Goal: Information Seeking & Learning: Learn about a topic

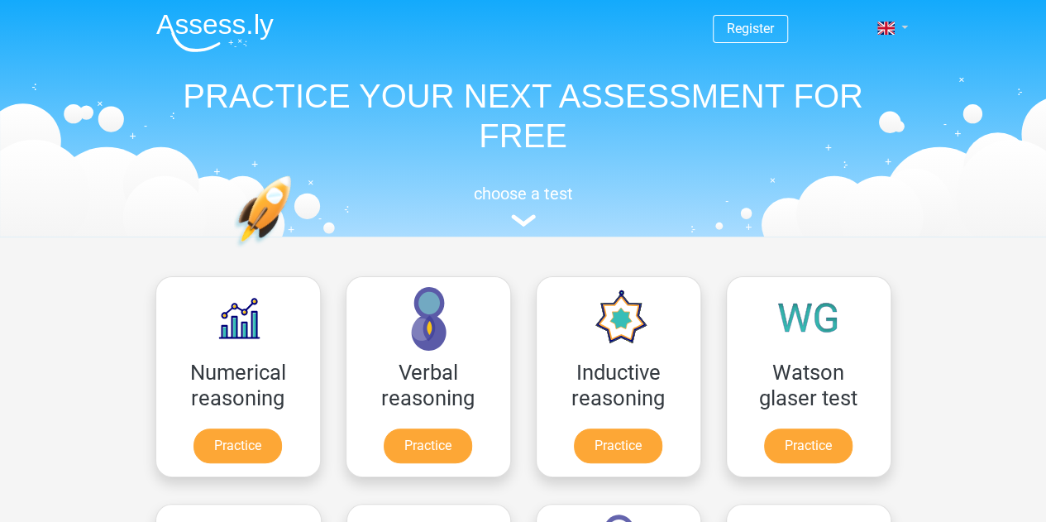
click at [894, 32] on span at bounding box center [885, 28] width 17 height 13
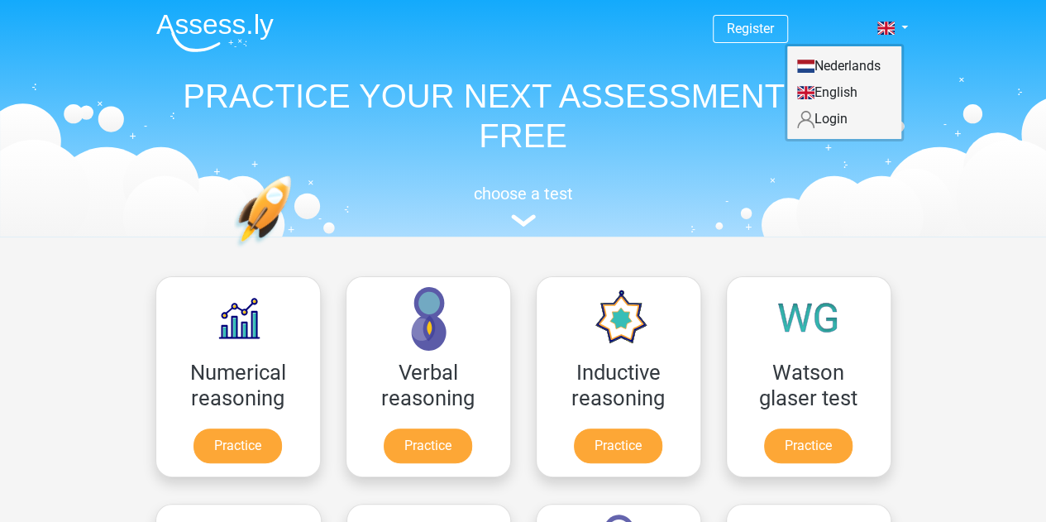
click at [870, 62] on link "Nederlands" at bounding box center [844, 66] width 114 height 26
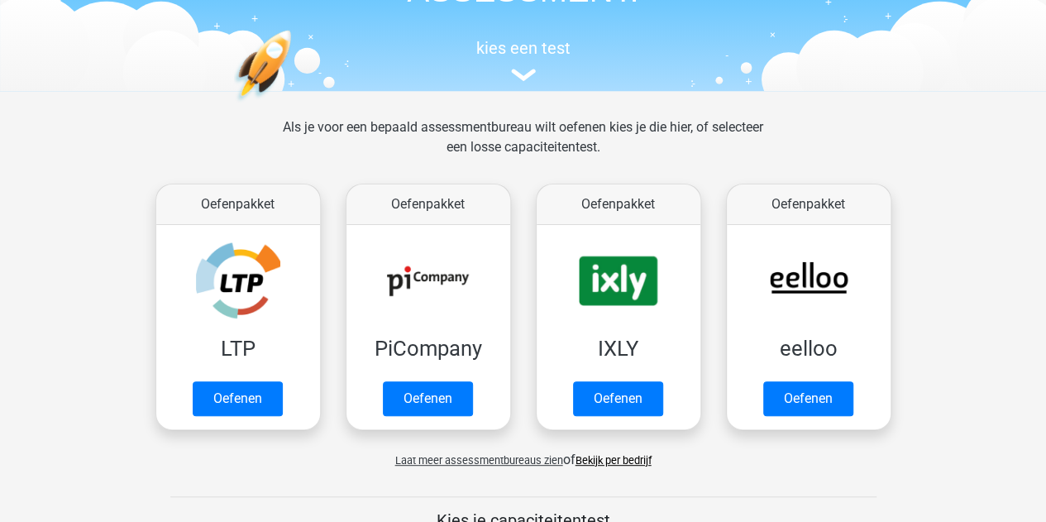
scroll to position [147, 0]
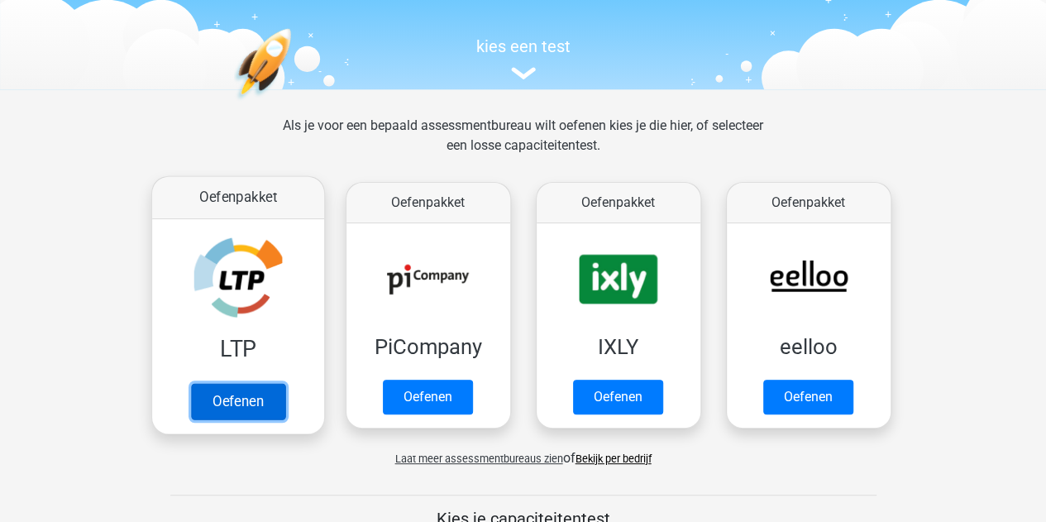
click at [237, 408] on link "Oefenen" at bounding box center [237, 401] width 94 height 36
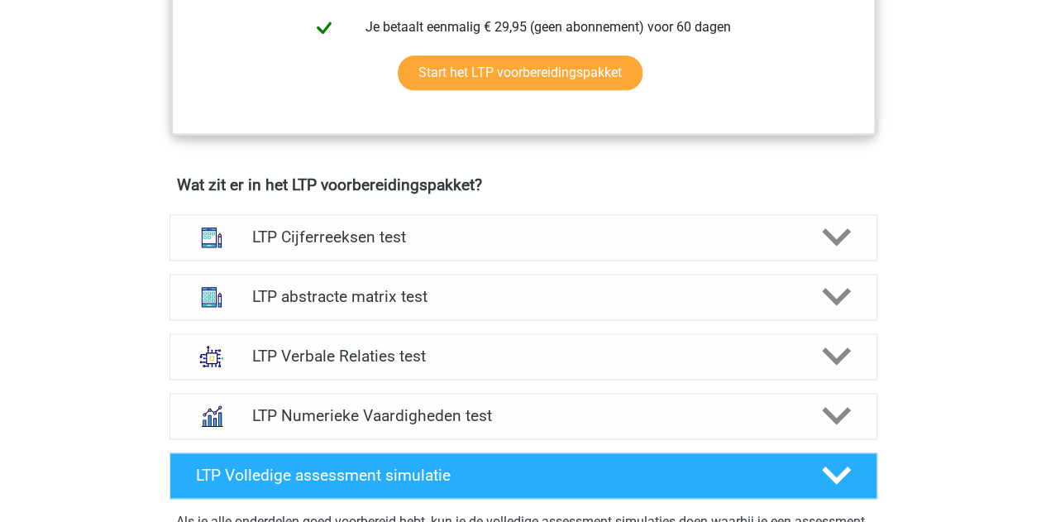
scroll to position [905, 0]
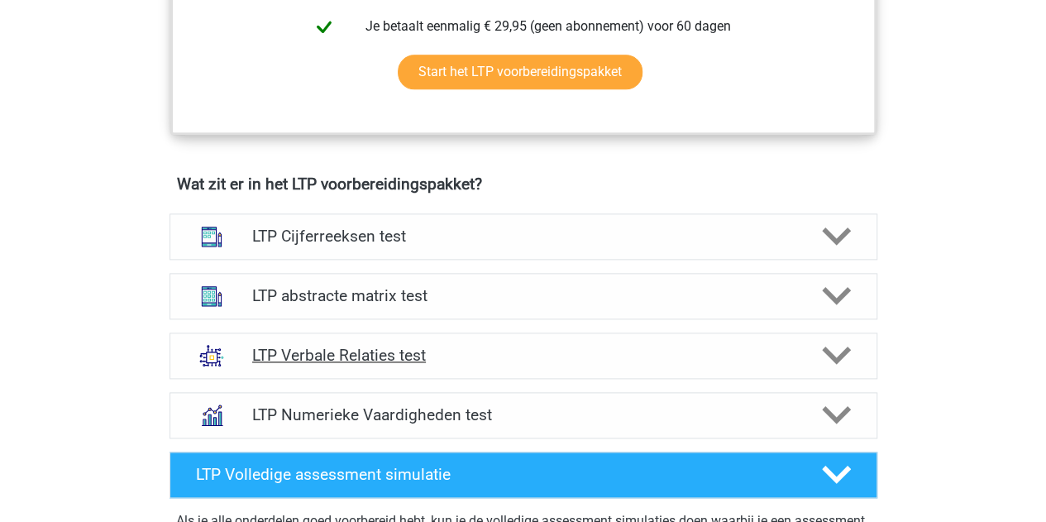
click at [849, 347] on polygon at bounding box center [836, 356] width 29 height 18
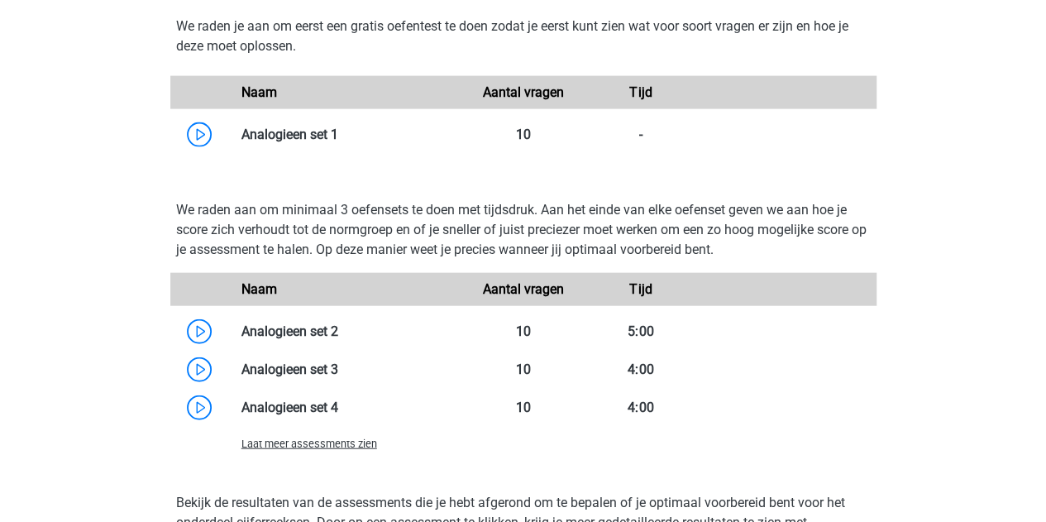
scroll to position [1738, 0]
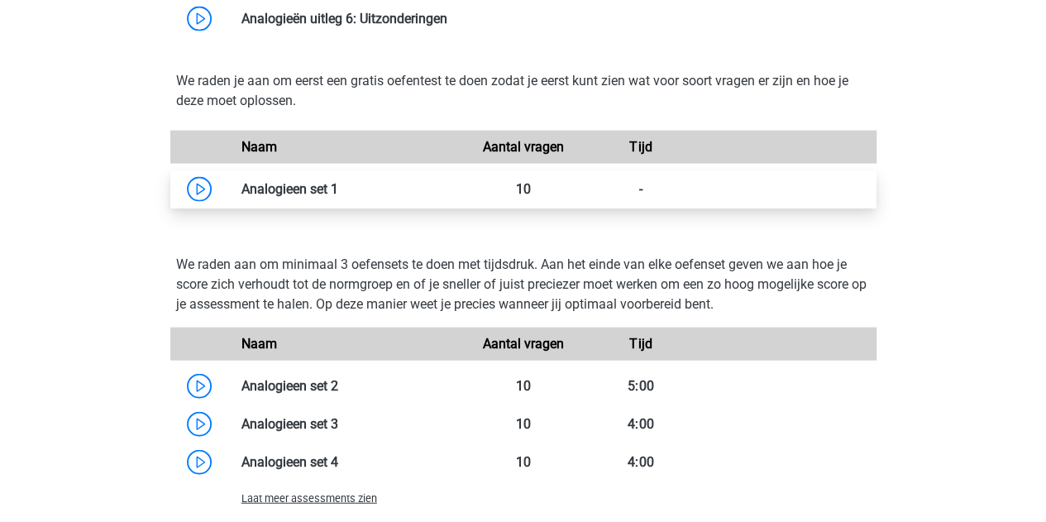
click at [338, 191] on link at bounding box center [338, 189] width 0 height 16
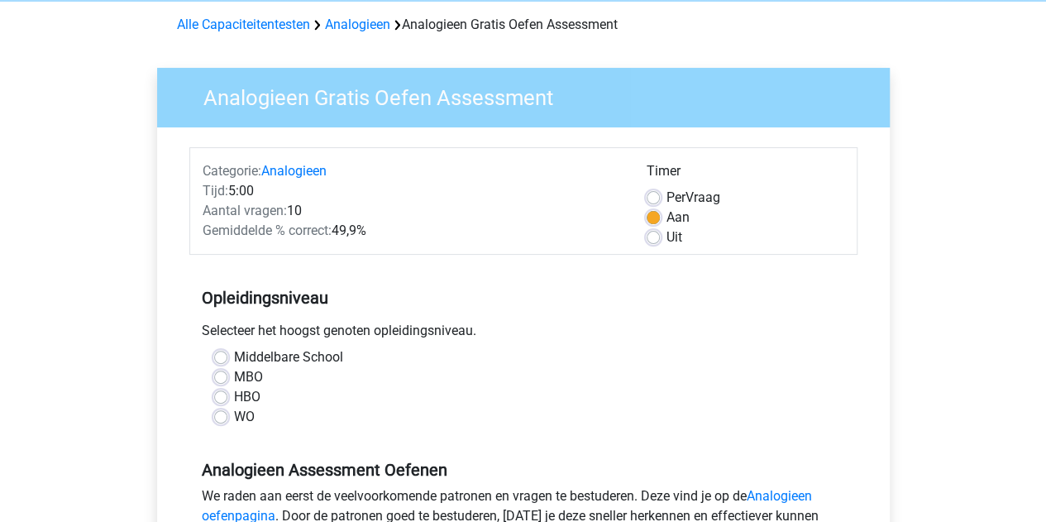
scroll to position [70, 0]
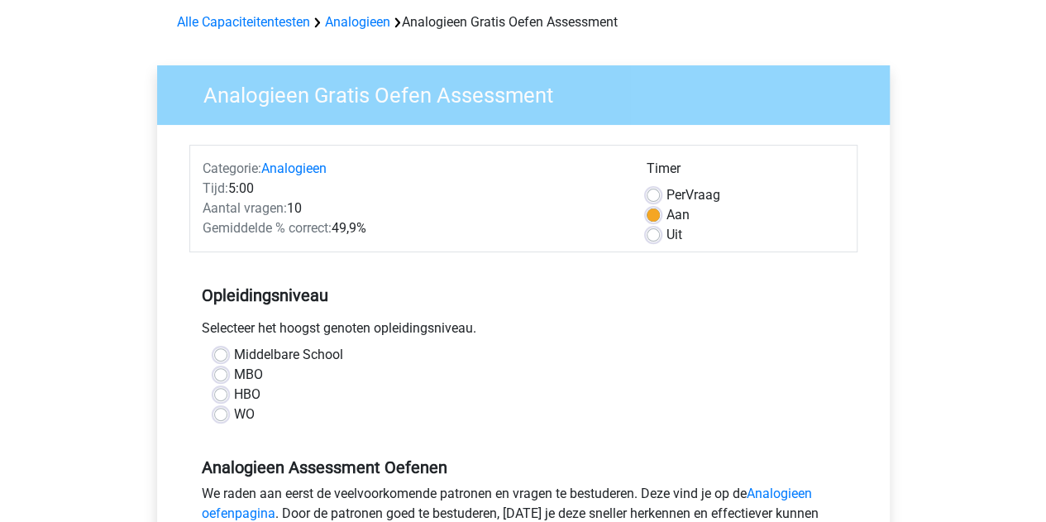
drag, startPoint x: 222, startPoint y: 411, endPoint x: 519, endPoint y: 423, distance: 297.9
click at [519, 423] on div "WO" at bounding box center [523, 414] width 619 height 20
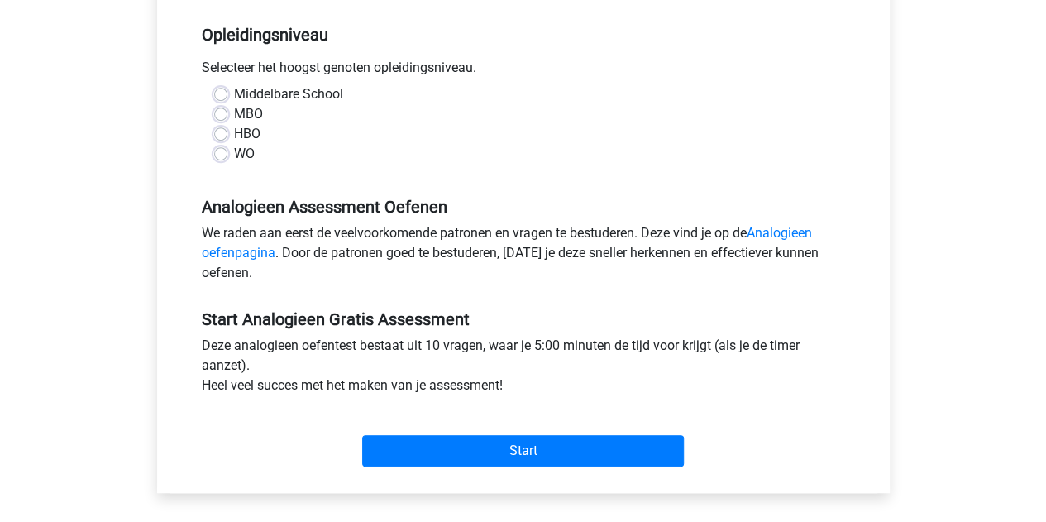
scroll to position [332, 0]
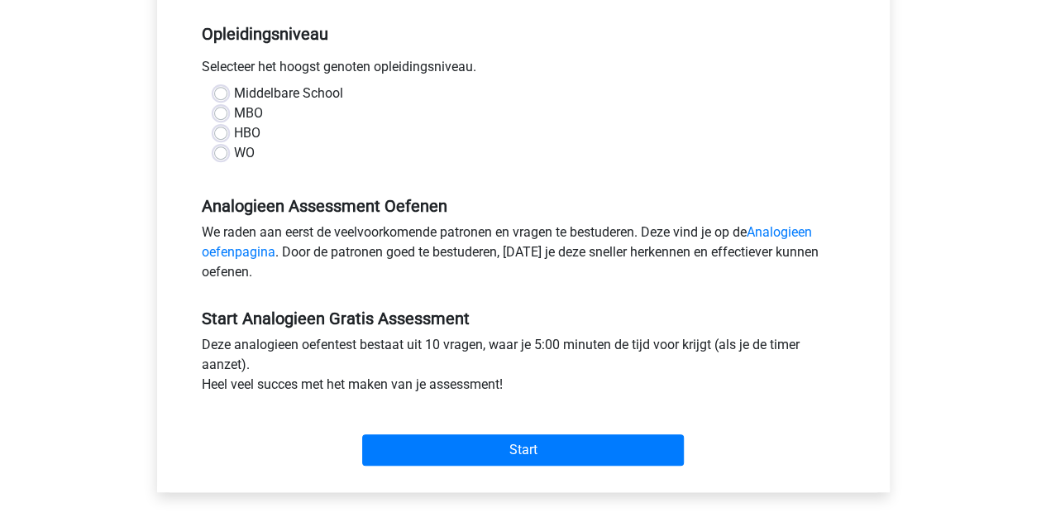
click at [609, 408] on div "Start" at bounding box center [523, 437] width 668 height 58
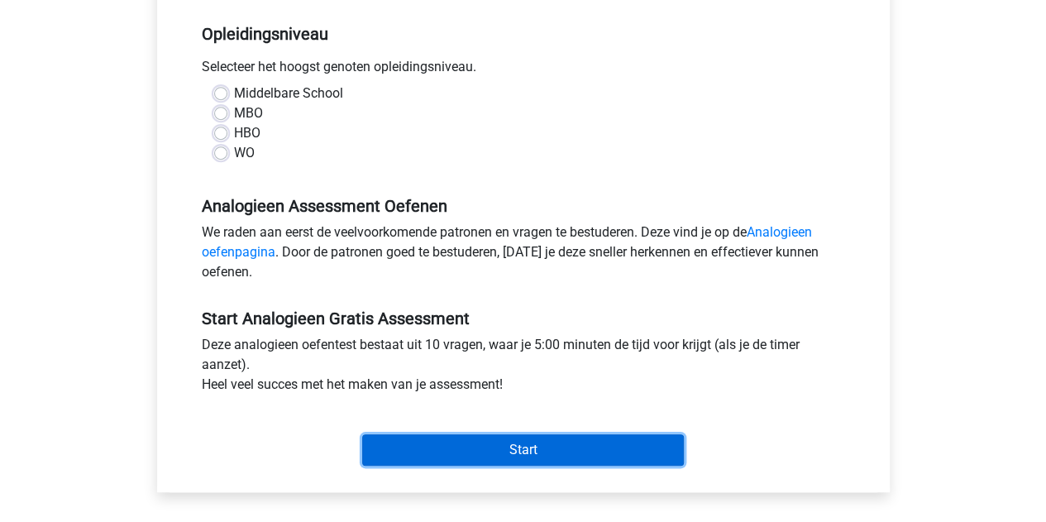
click at [552, 447] on input "Start" at bounding box center [523, 449] width 322 height 31
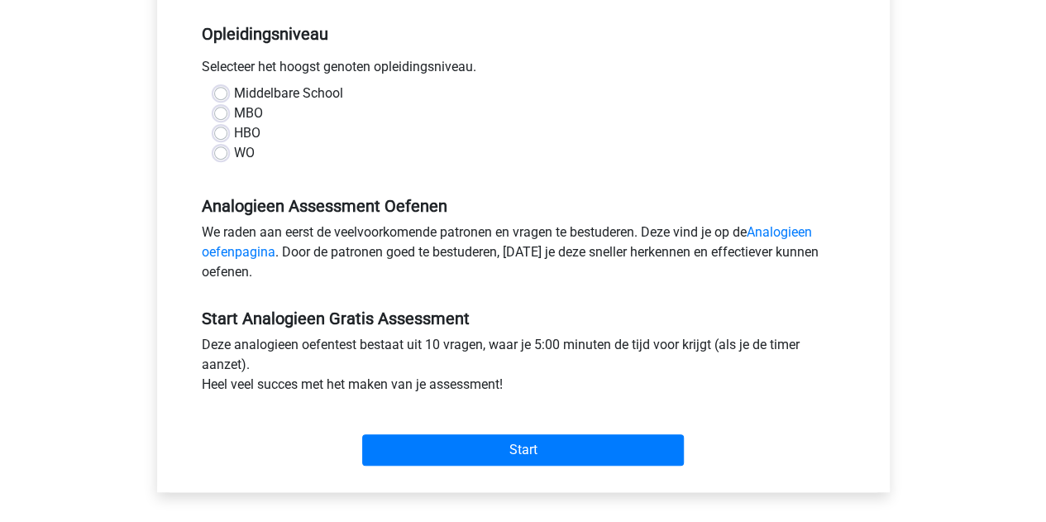
click at [231, 158] on div "WO" at bounding box center [523, 153] width 619 height 20
click at [227, 155] on div "WO" at bounding box center [523, 153] width 619 height 20
click at [234, 154] on label "WO" at bounding box center [244, 153] width 21 height 20
click at [222, 154] on input "WO" at bounding box center [220, 151] width 13 height 17
radio input "true"
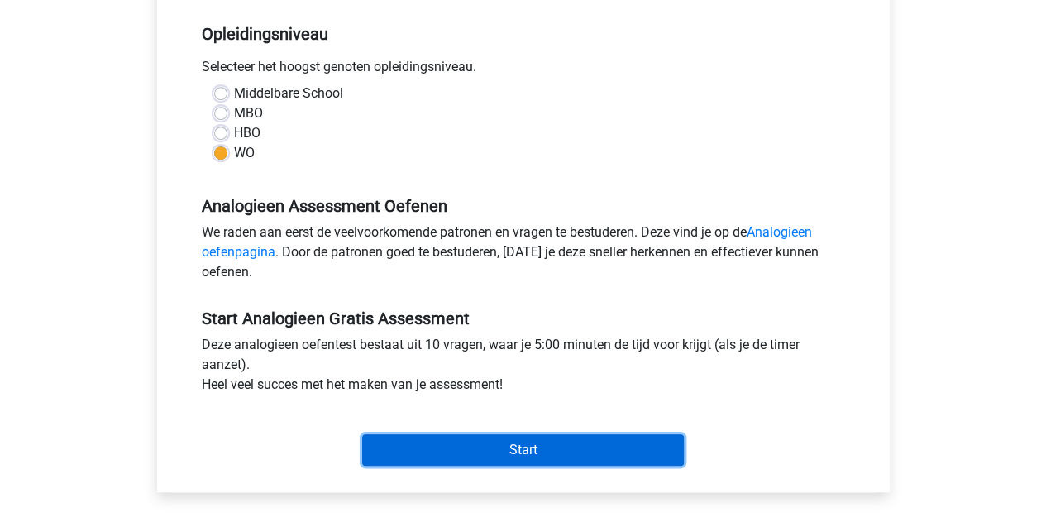
click at [505, 434] on input "Start" at bounding box center [523, 449] width 322 height 31
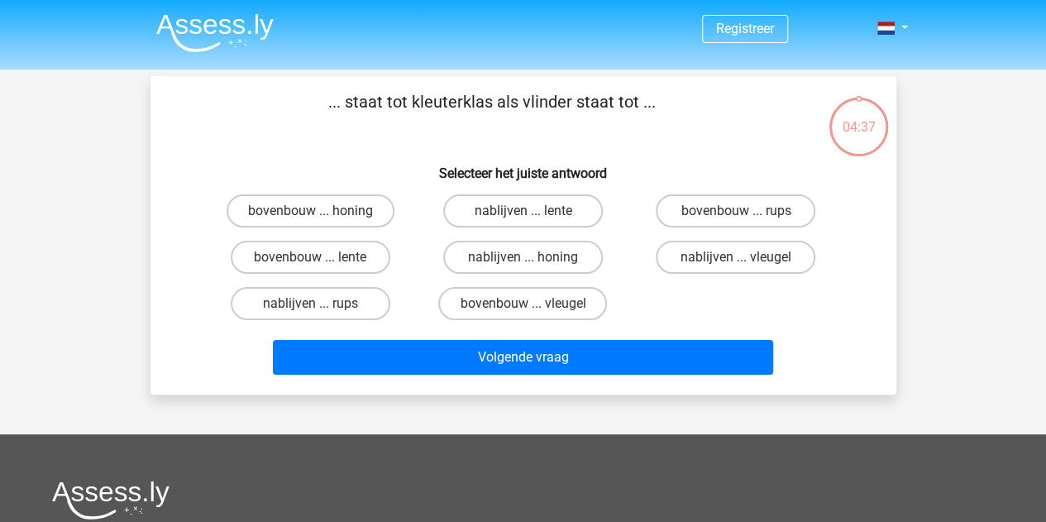
drag, startPoint x: 400, startPoint y: 151, endPoint x: 332, endPoint y: 150, distance: 68.6
click at [332, 150] on div "... staat tot kleuterklas als vlinder staat tot ... Selecteer het juiste antwoo…" at bounding box center [523, 235] width 733 height 292
click at [691, 203] on label "bovenbouw ... rups" at bounding box center [736, 210] width 160 height 33
click at [736, 211] on input "bovenbouw ... rups" at bounding box center [741, 216] width 11 height 11
radio input "true"
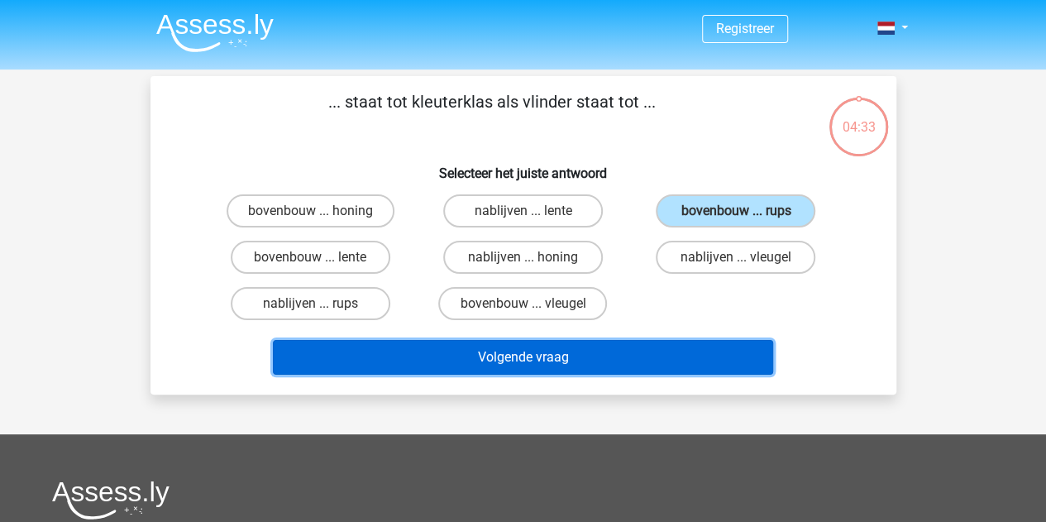
click at [543, 350] on button "Volgende vraag" at bounding box center [523, 357] width 500 height 35
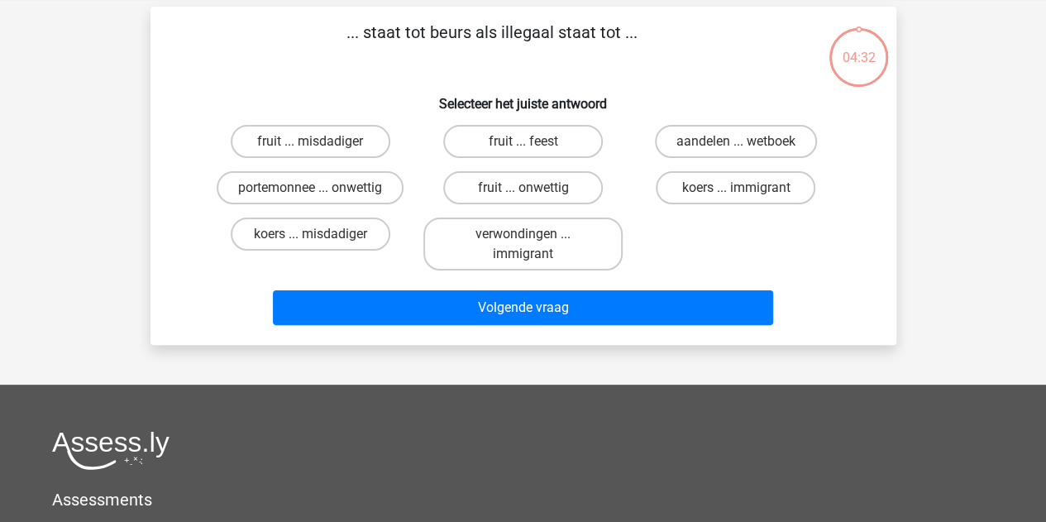
scroll to position [76, 0]
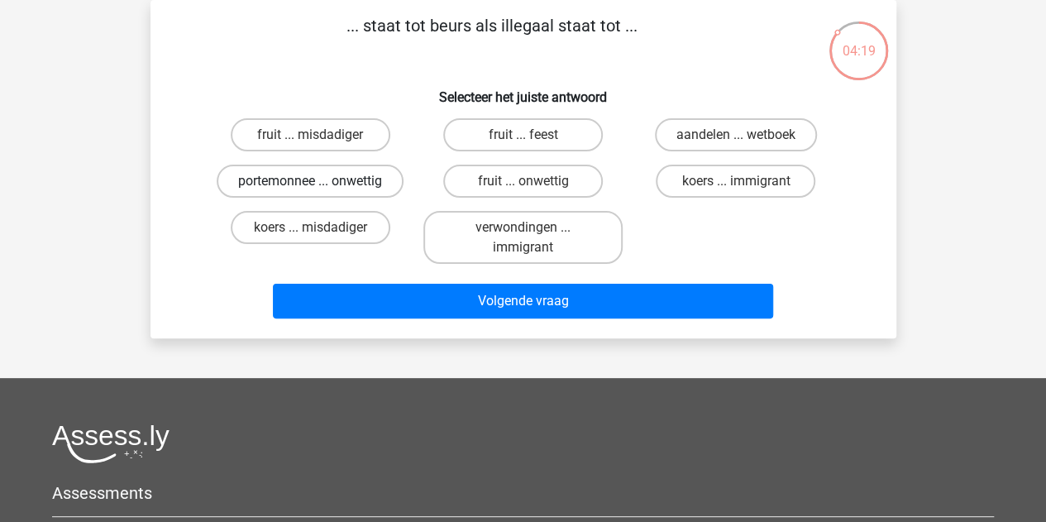
click at [261, 174] on label "portemonnee ... onwettig" at bounding box center [310, 181] width 187 height 33
click at [310, 181] on input "portemonnee ... onwettig" at bounding box center [315, 186] width 11 height 11
radio input "true"
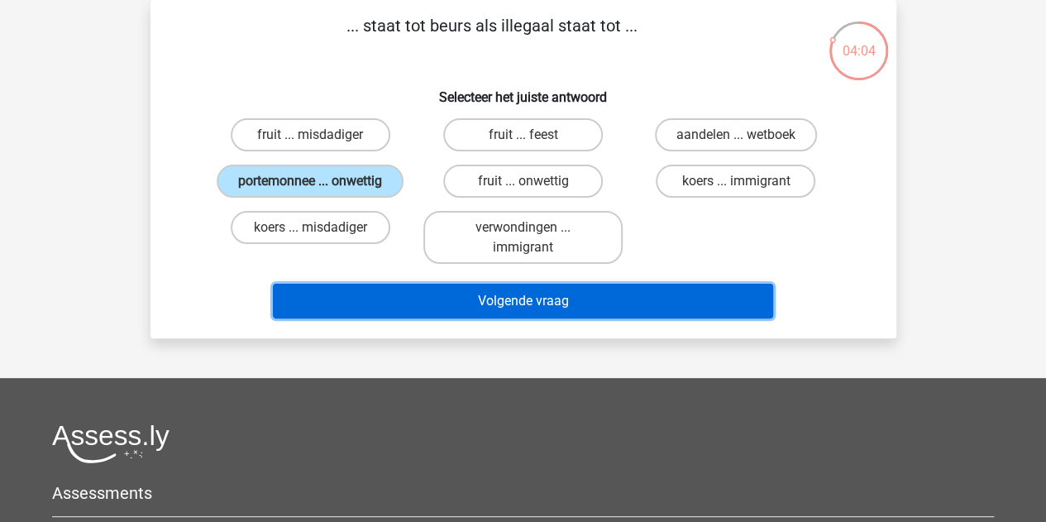
click at [533, 308] on button "Volgende vraag" at bounding box center [523, 301] width 500 height 35
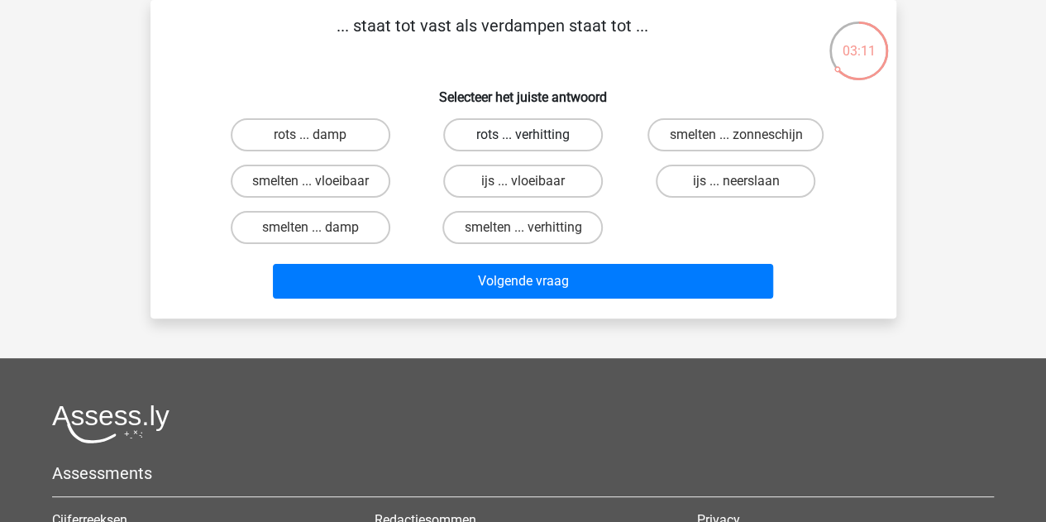
click at [589, 127] on label "rots ... verhitting" at bounding box center [523, 134] width 160 height 33
click at [533, 135] on input "rots ... verhitting" at bounding box center [528, 140] width 11 height 11
radio input "true"
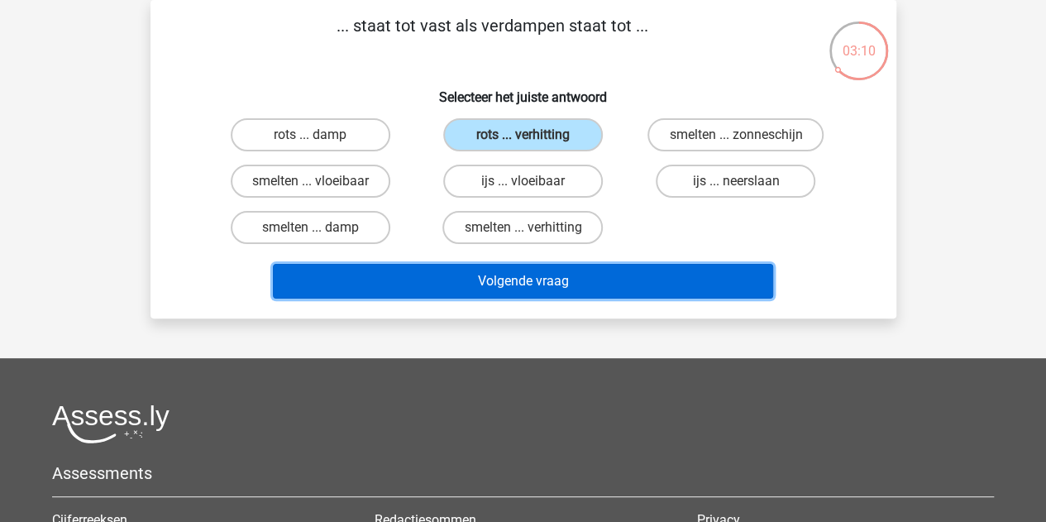
click at [551, 280] on button "Volgende vraag" at bounding box center [523, 281] width 500 height 35
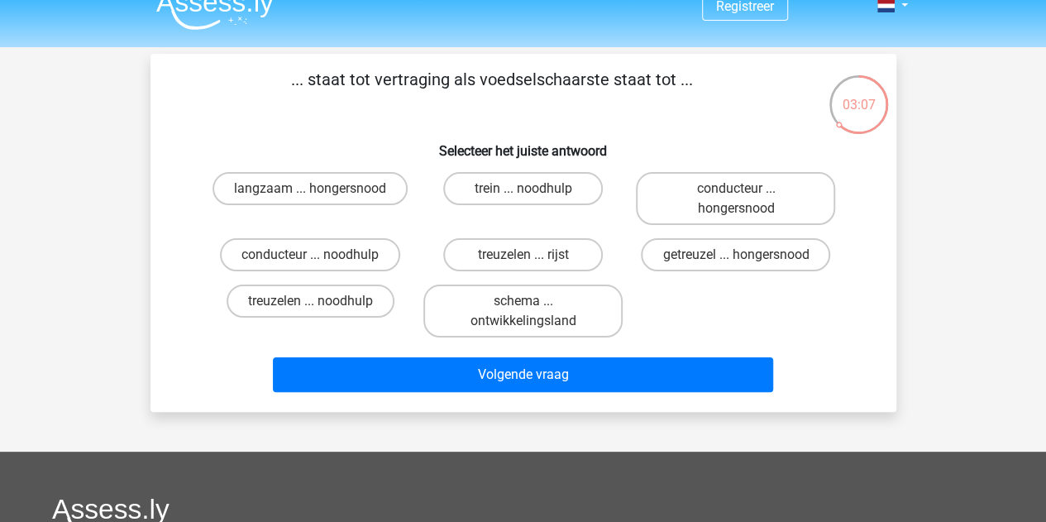
scroll to position [27, 0]
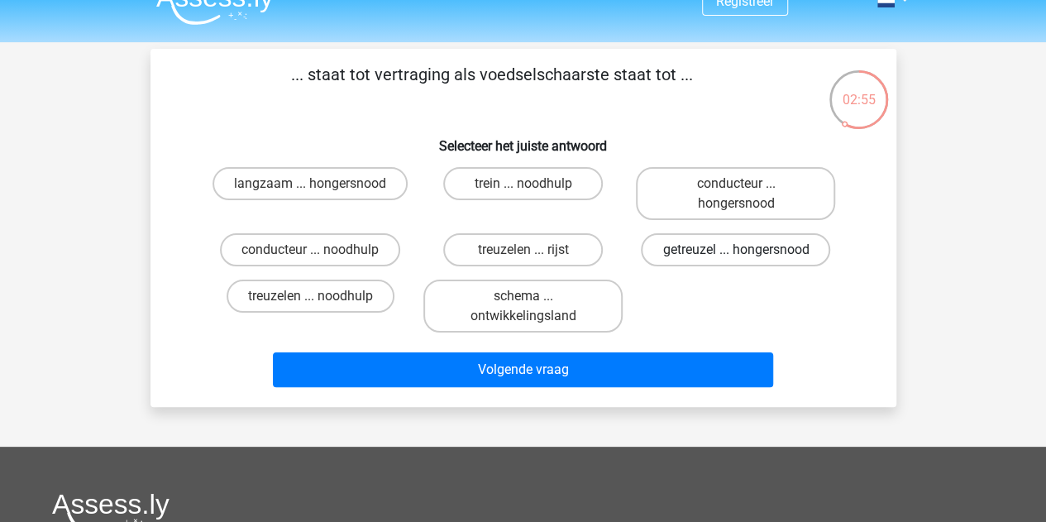
click at [761, 252] on label "getreuzel ... hongersnood" at bounding box center [735, 249] width 189 height 33
click at [747, 252] on input "getreuzel ... hongersnood" at bounding box center [741, 255] width 11 height 11
radio input "true"
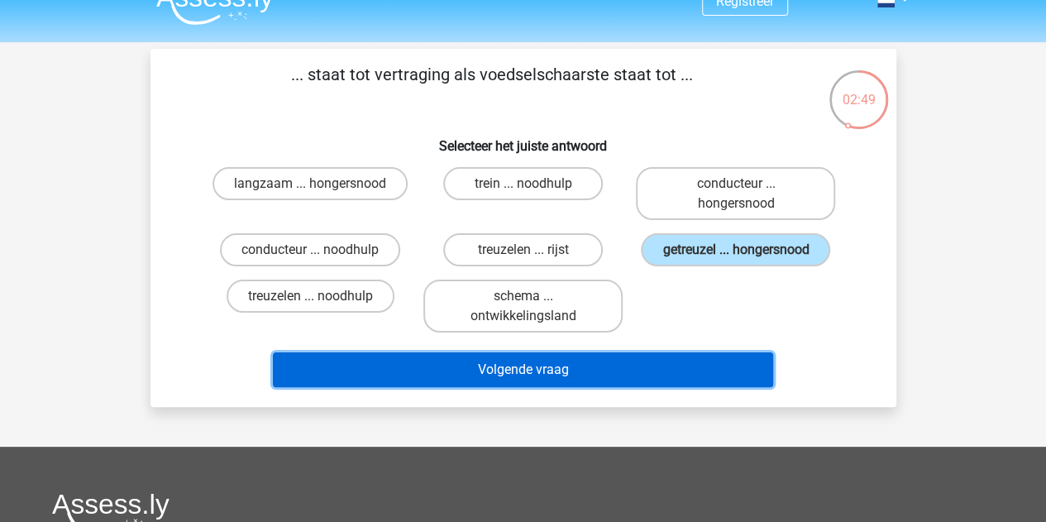
click at [636, 370] on button "Volgende vraag" at bounding box center [523, 369] width 500 height 35
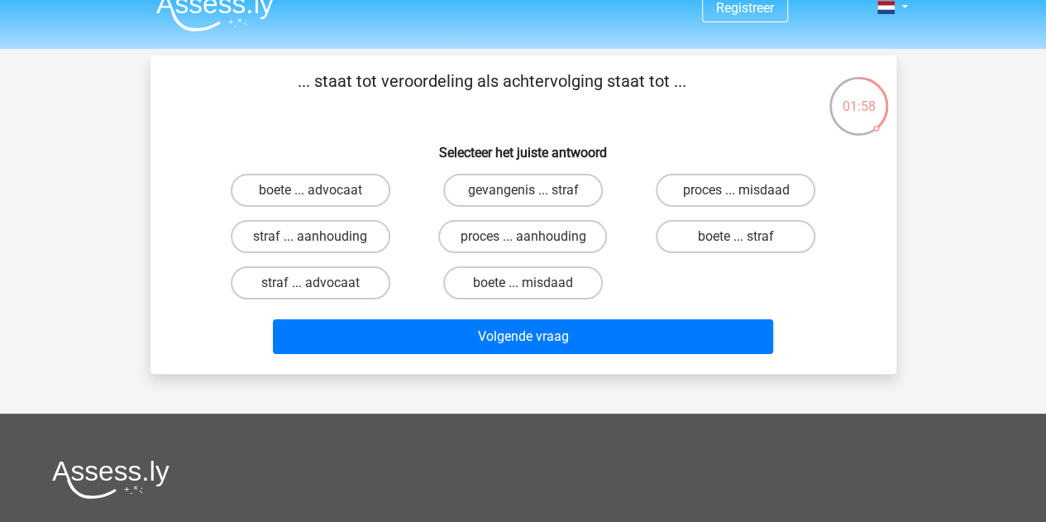
scroll to position [0, 0]
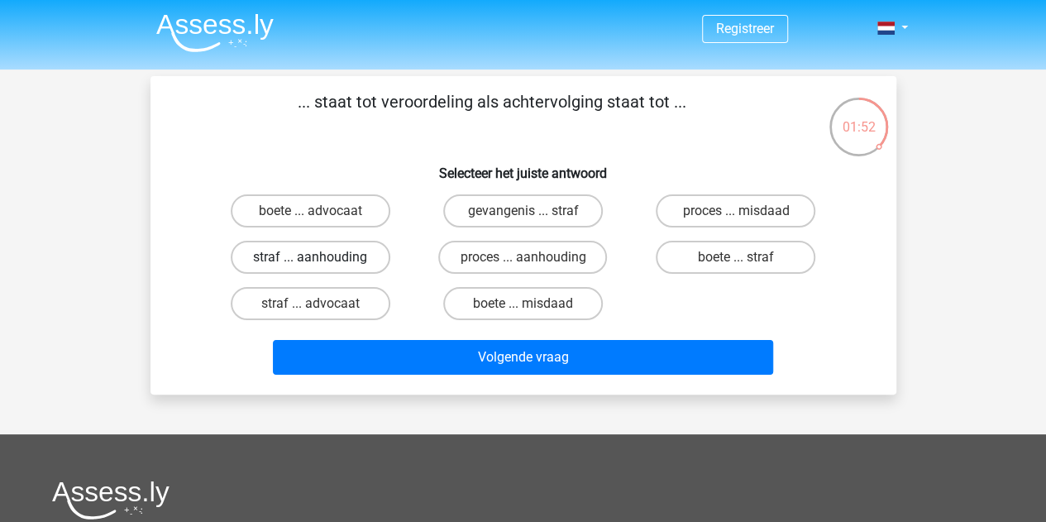
click at [323, 264] on label "straf ... aanhouding" at bounding box center [311, 257] width 160 height 33
click at [321, 264] on input "straf ... aanhouding" at bounding box center [315, 262] width 11 height 11
radio input "true"
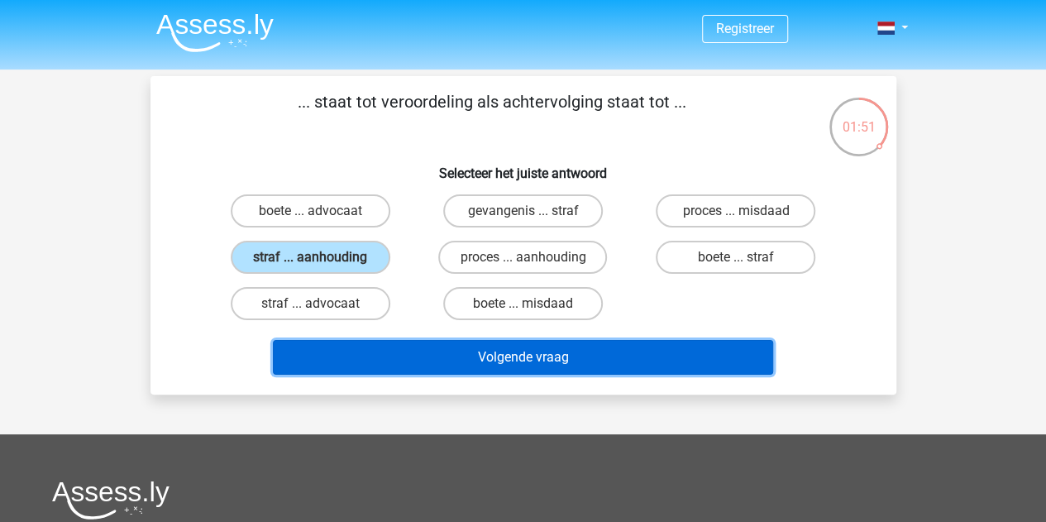
click at [456, 358] on button "Volgende vraag" at bounding box center [523, 357] width 500 height 35
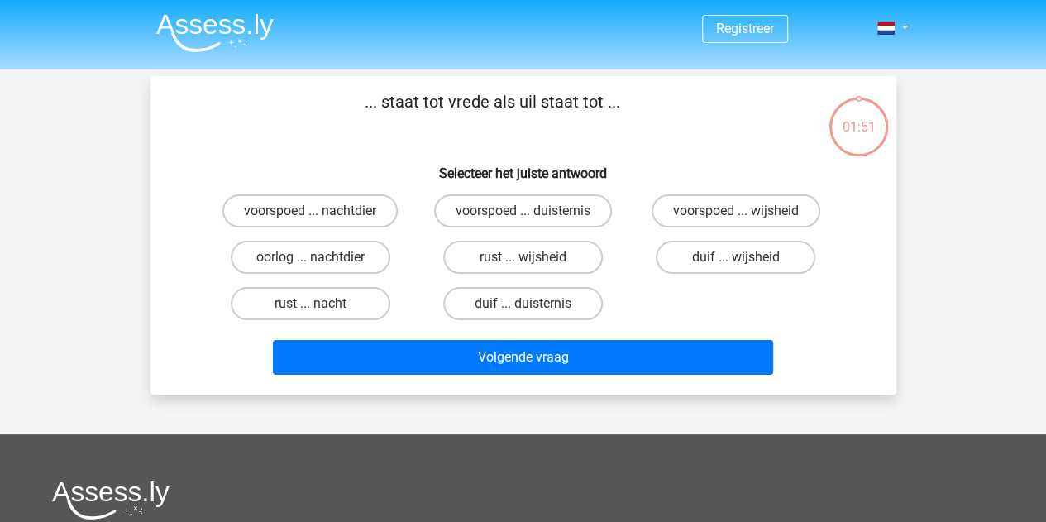
scroll to position [76, 0]
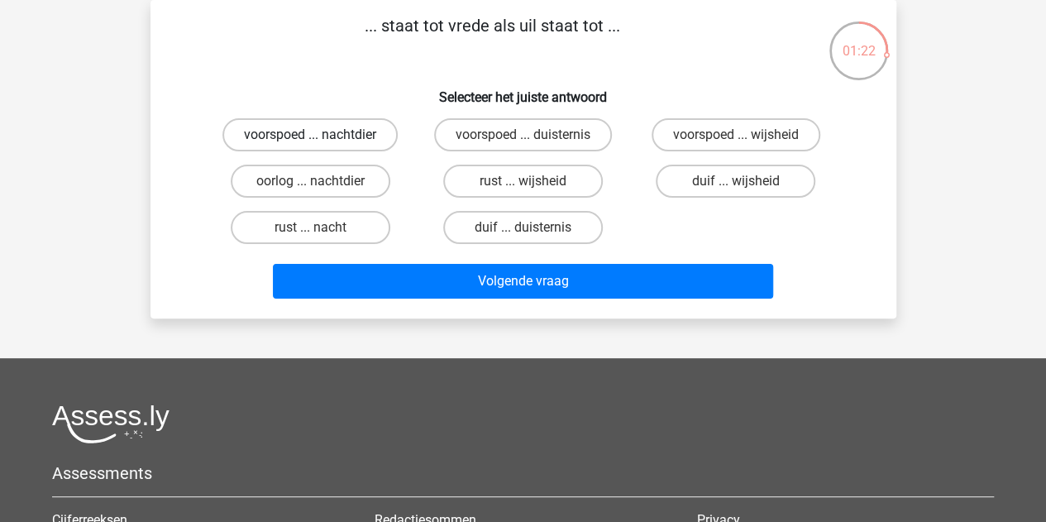
click at [361, 130] on label "voorspoed ... nachtdier" at bounding box center [309, 134] width 175 height 33
click at [321, 135] on input "voorspoed ... nachtdier" at bounding box center [315, 140] width 11 height 11
radio input "true"
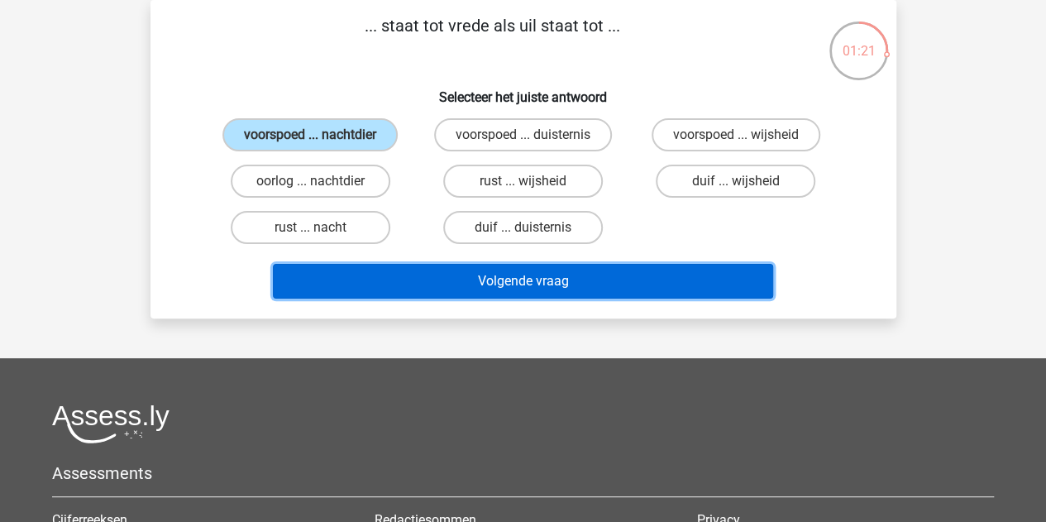
click at [432, 274] on button "Volgende vraag" at bounding box center [523, 281] width 500 height 35
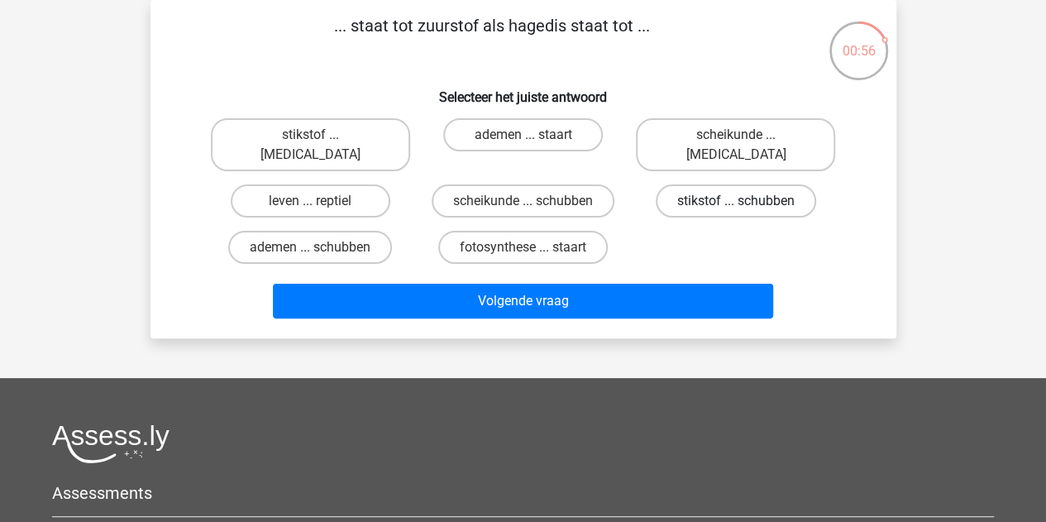
click at [732, 184] on label "stikstof ... schubben" at bounding box center [736, 200] width 160 height 33
click at [736, 201] on input "stikstof ... schubben" at bounding box center [741, 206] width 11 height 11
radio input "true"
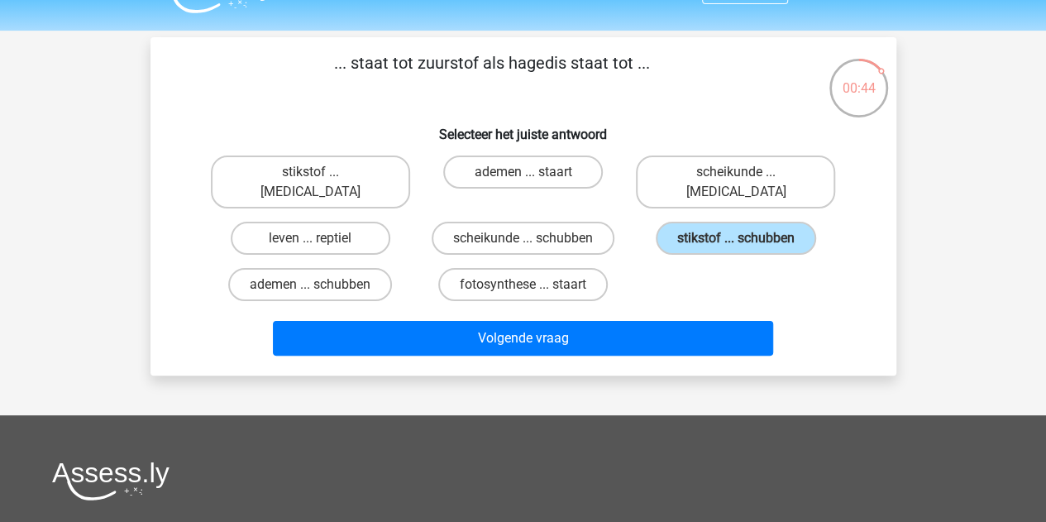
scroll to position [40, 0]
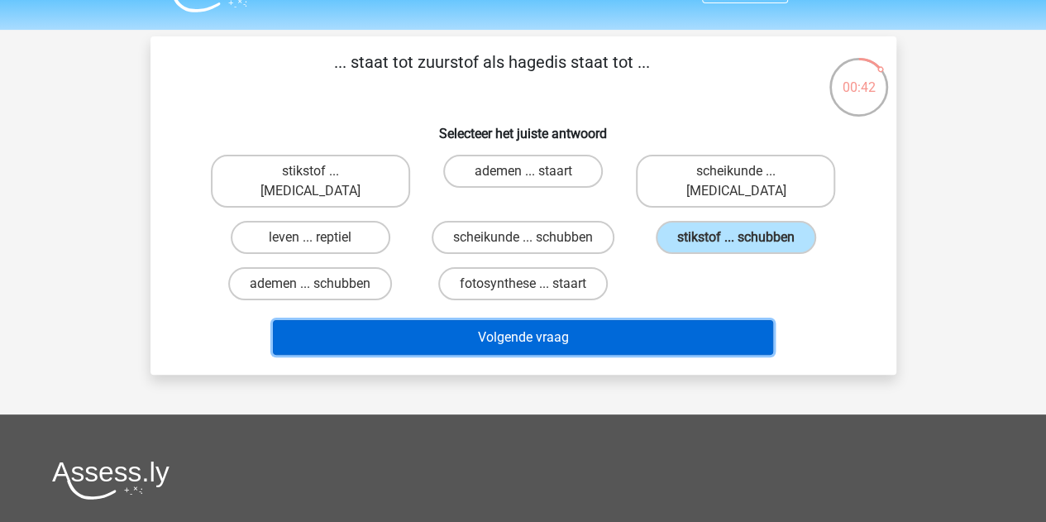
click at [609, 320] on button "Volgende vraag" at bounding box center [523, 337] width 500 height 35
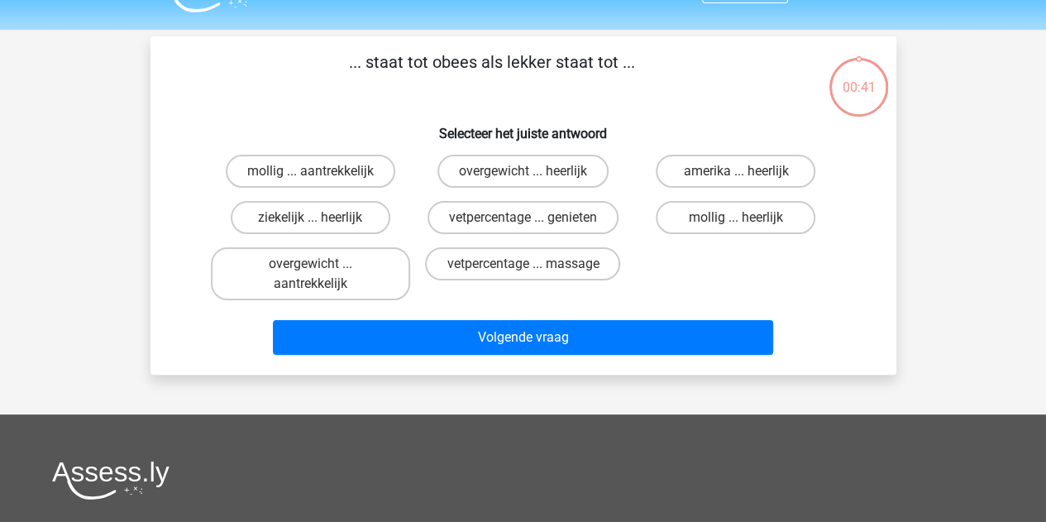
scroll to position [76, 0]
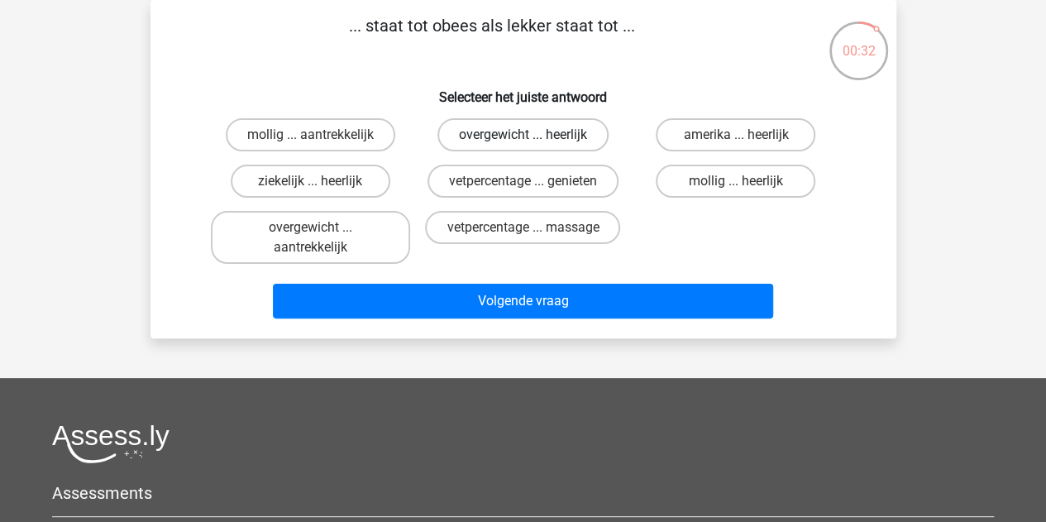
click at [546, 136] on label "overgewicht ... heerlijk" at bounding box center [522, 134] width 171 height 33
click at [533, 136] on input "overgewicht ... heerlijk" at bounding box center [528, 140] width 11 height 11
radio input "true"
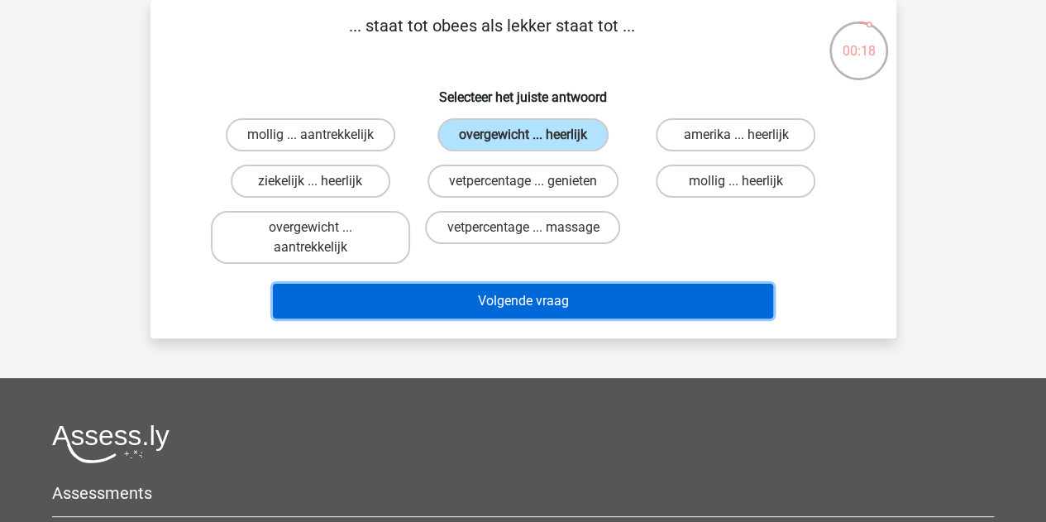
click at [603, 299] on button "Volgende vraag" at bounding box center [523, 301] width 500 height 35
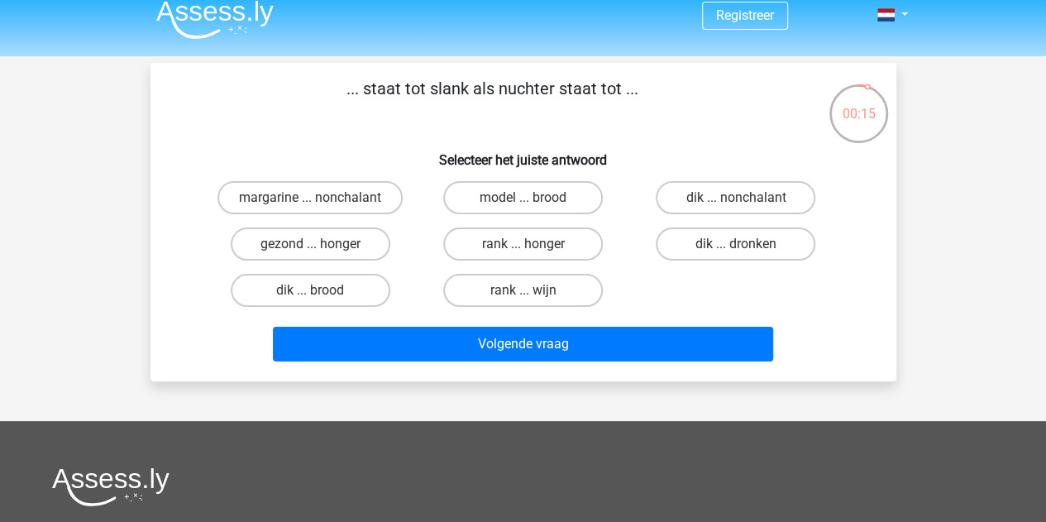
scroll to position [0, 0]
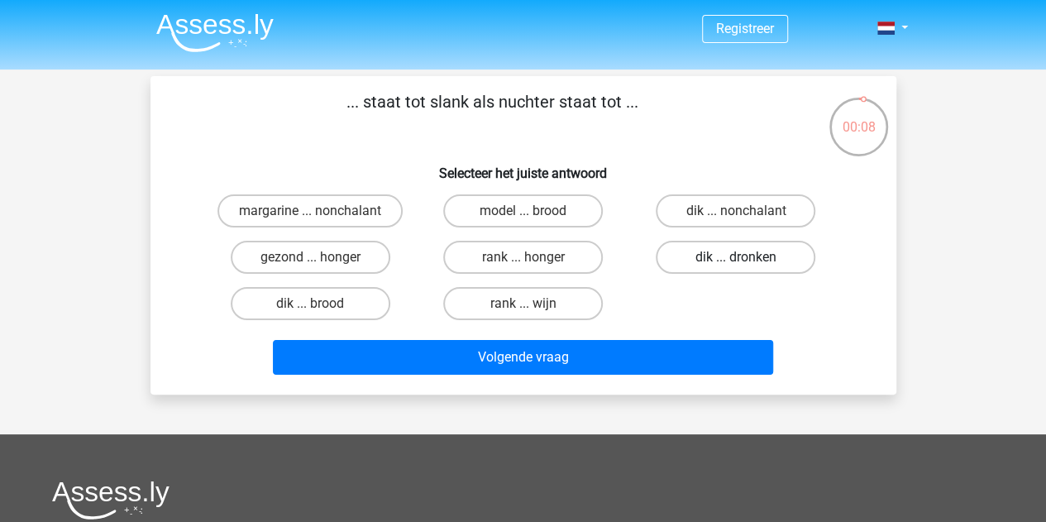
click at [716, 272] on label "dik ... dronken" at bounding box center [736, 257] width 160 height 33
click at [736, 268] on input "dik ... dronken" at bounding box center [741, 262] width 11 height 11
radio input "true"
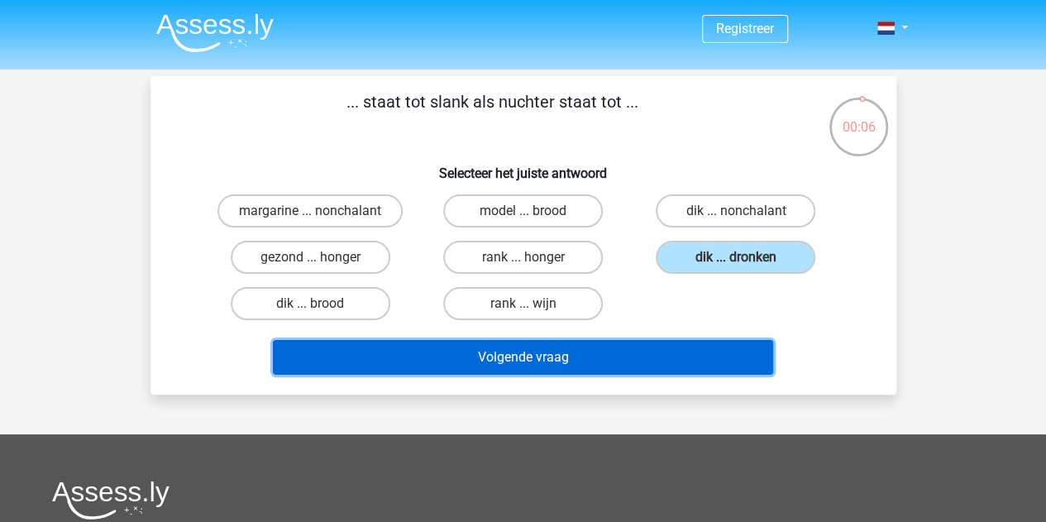
click at [640, 347] on button "Volgende vraag" at bounding box center [523, 357] width 500 height 35
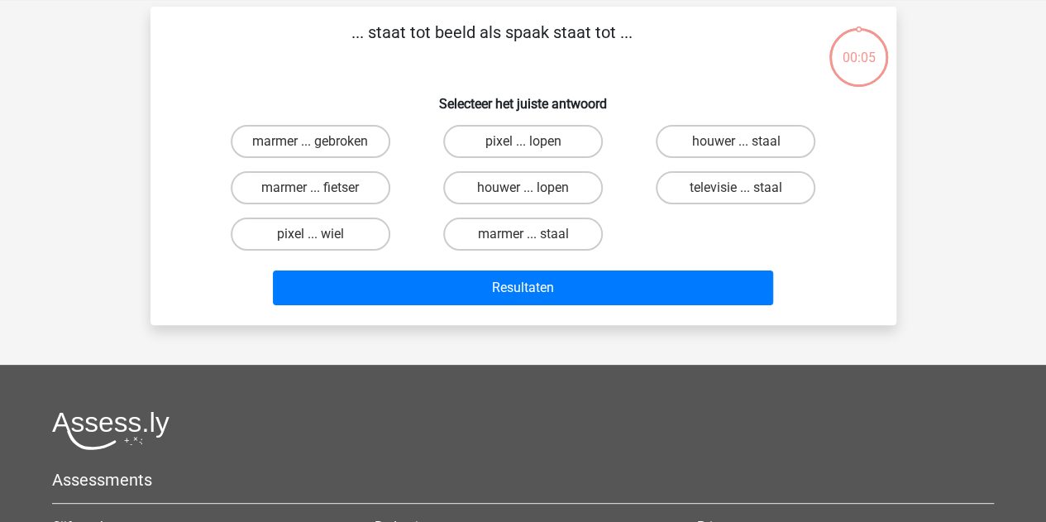
scroll to position [76, 0]
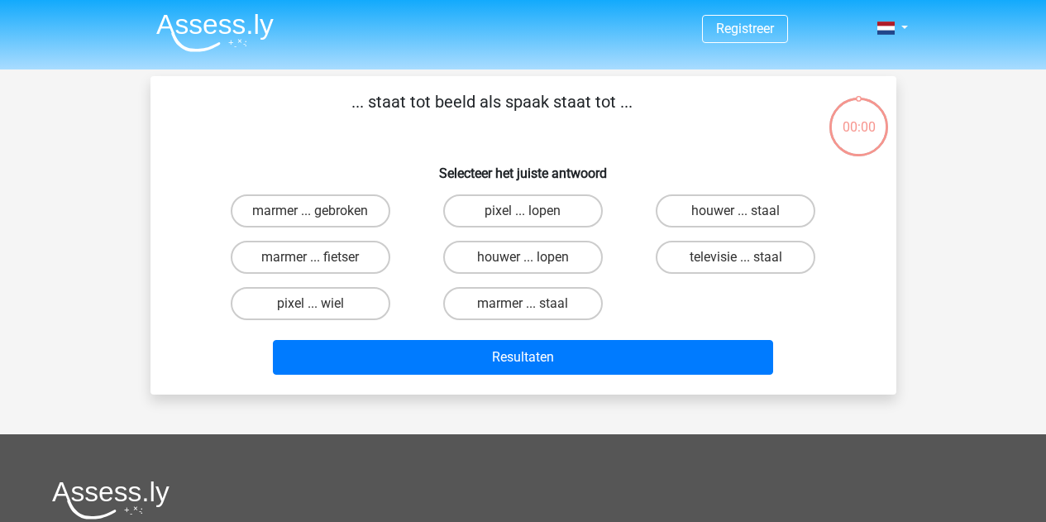
scroll to position [76, 0]
